Goal: Check status: Check status

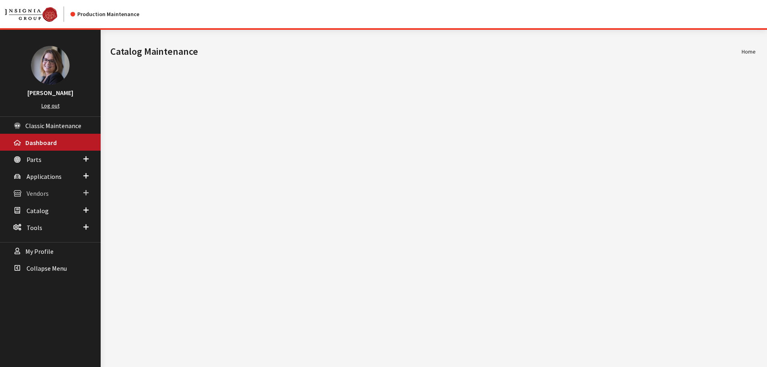
click at [85, 195] on span at bounding box center [85, 193] width 5 height 10
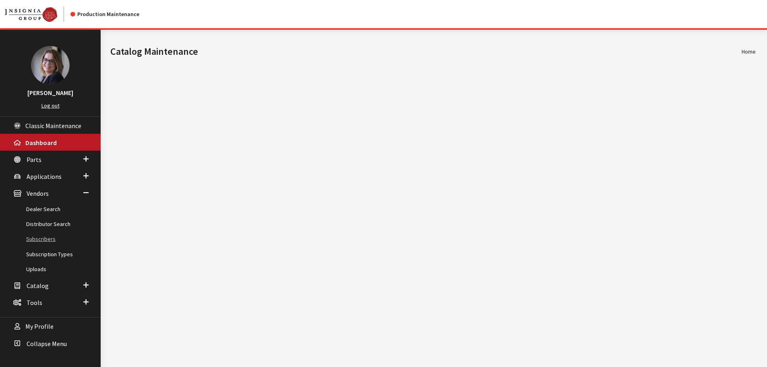
click at [48, 240] on link "Subscribers" at bounding box center [50, 239] width 101 height 15
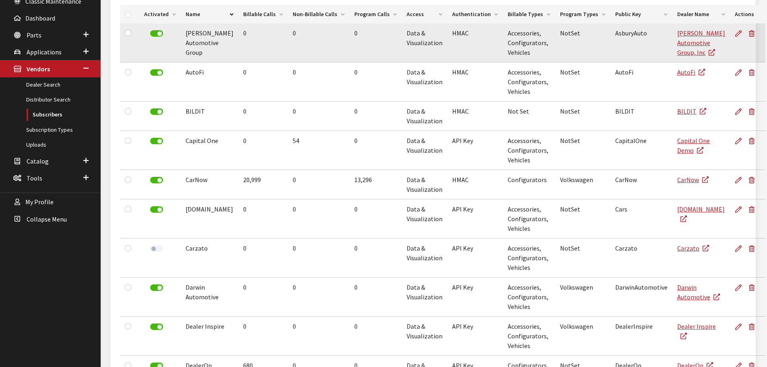
scroll to position [130, 0]
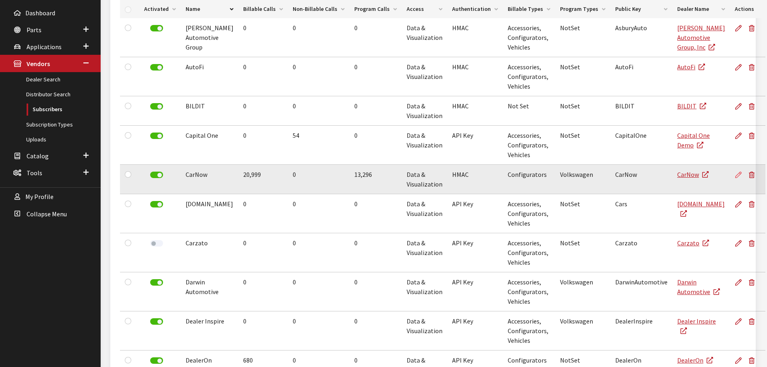
click at [736, 176] on icon at bounding box center [739, 175] width 6 height 6
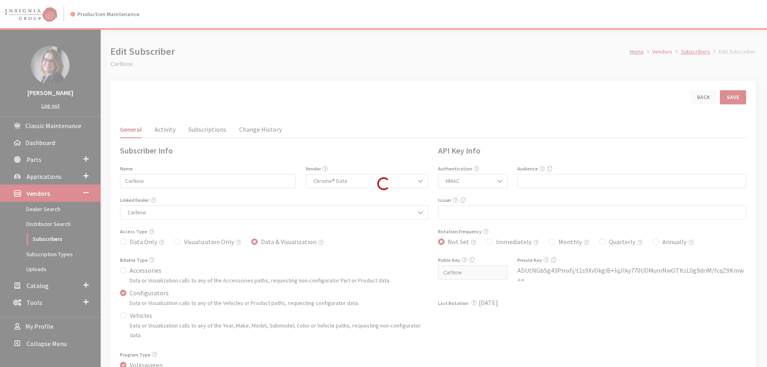
click at [168, 135] on div "Loading..." at bounding box center [383, 183] width 767 height 367
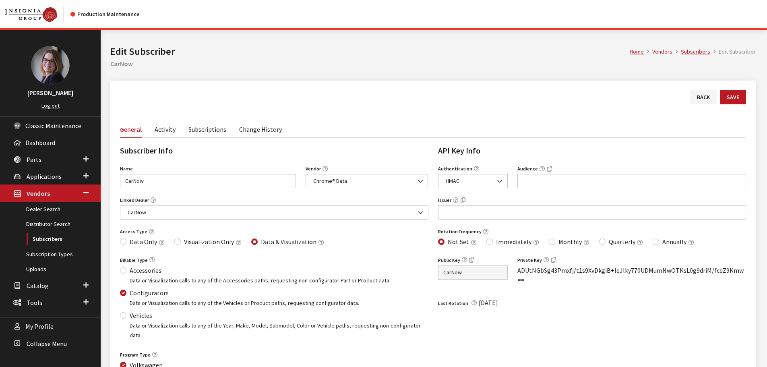
click at [168, 134] on link "Activity" at bounding box center [165, 128] width 21 height 17
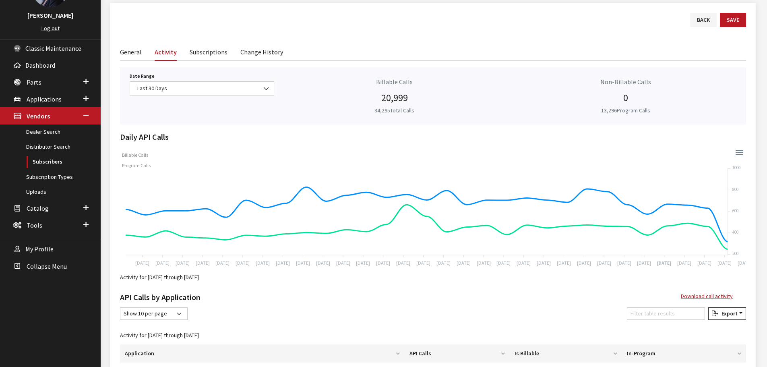
scroll to position [81, 0]
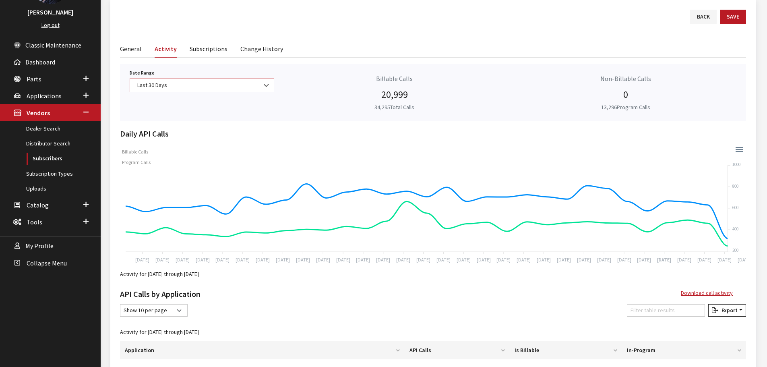
click at [252, 84] on span "Last 30 Days" at bounding box center [202, 85] width 134 height 8
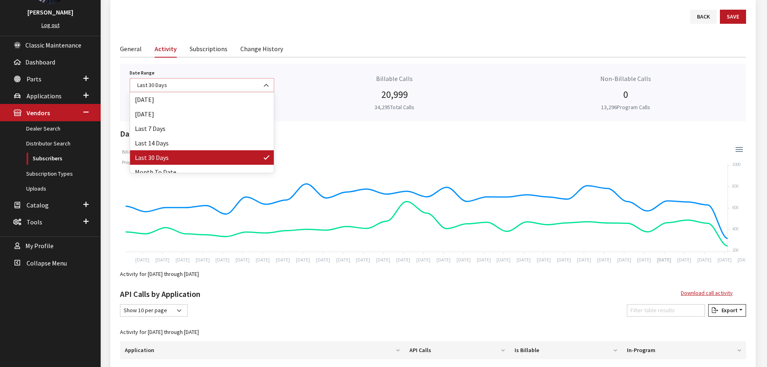
scroll to position [35, 0]
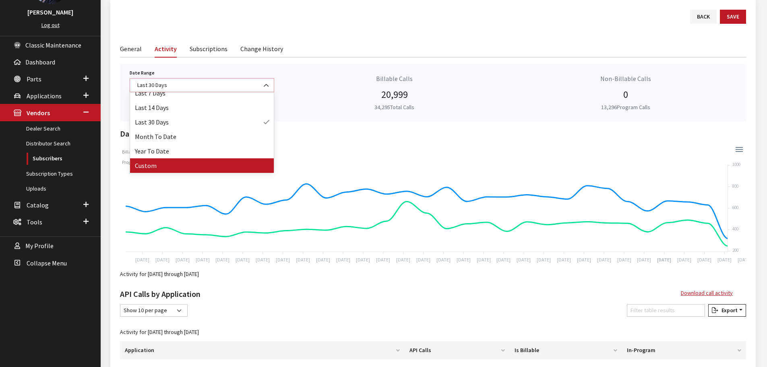
select select "128"
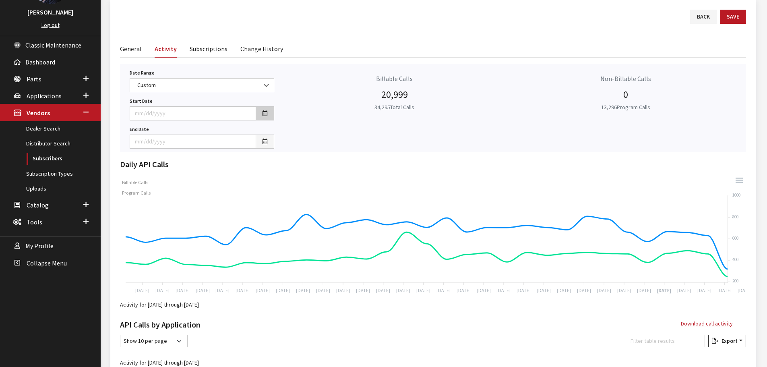
click at [265, 115] on icon "button" at bounding box center [265, 114] width 5 height 6
click at [139, 8] on th "«" at bounding box center [140, 8] width 12 height 12
click at [200, 31] on td "1" at bounding box center [200, 32] width 12 height 12
type input "08/01/2025"
click at [269, 143] on button "button" at bounding box center [265, 142] width 19 height 14
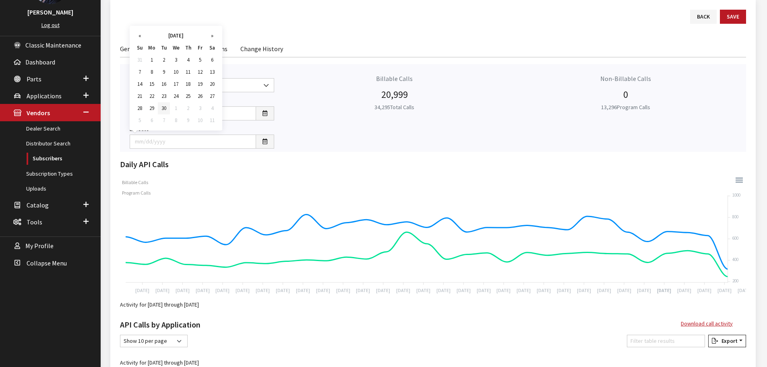
click at [161, 108] on td "30" at bounding box center [164, 108] width 12 height 12
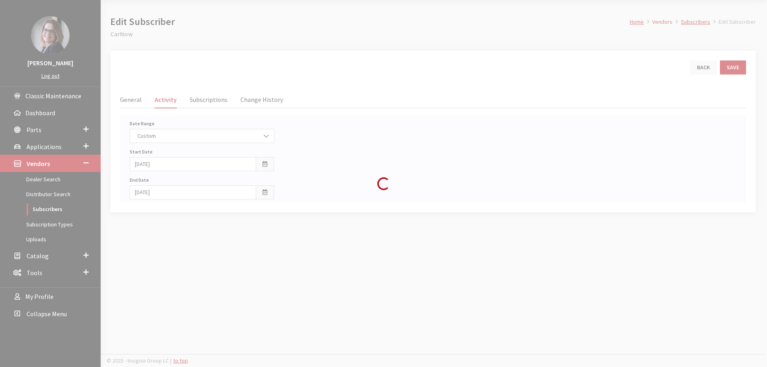
scroll to position [30, 0]
click at [265, 191] on div "Loading..." at bounding box center [383, 183] width 767 height 367
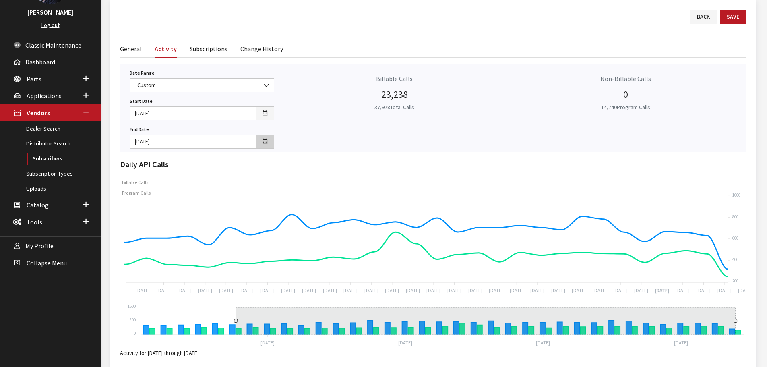
click at [265, 144] on icon "button" at bounding box center [265, 142] width 5 height 6
click at [141, 60] on td "31" at bounding box center [140, 60] width 12 height 12
type input "08/31/2025"
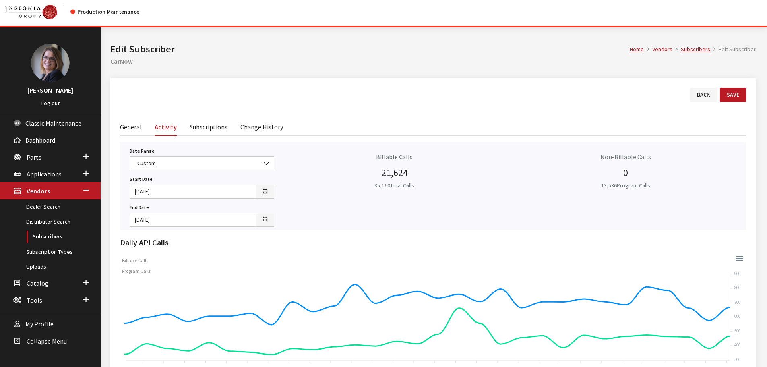
scroll to position [0, 0]
